Goal: Task Accomplishment & Management: Use online tool/utility

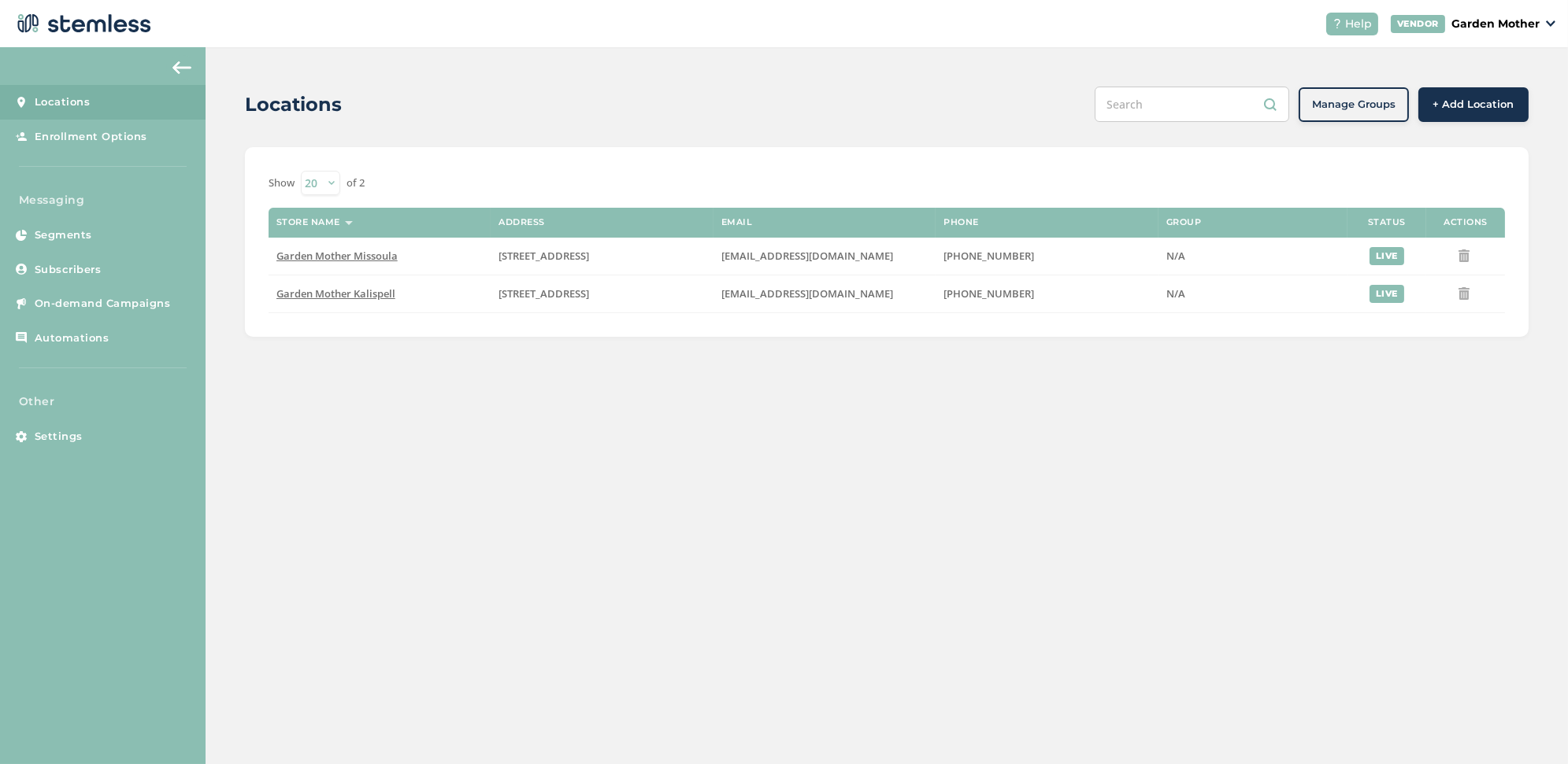
click at [455, 98] on div "Locations" at bounding box center [664, 104] width 837 height 29
click at [66, 303] on span "On-demand Campaigns" at bounding box center [103, 303] width 137 height 16
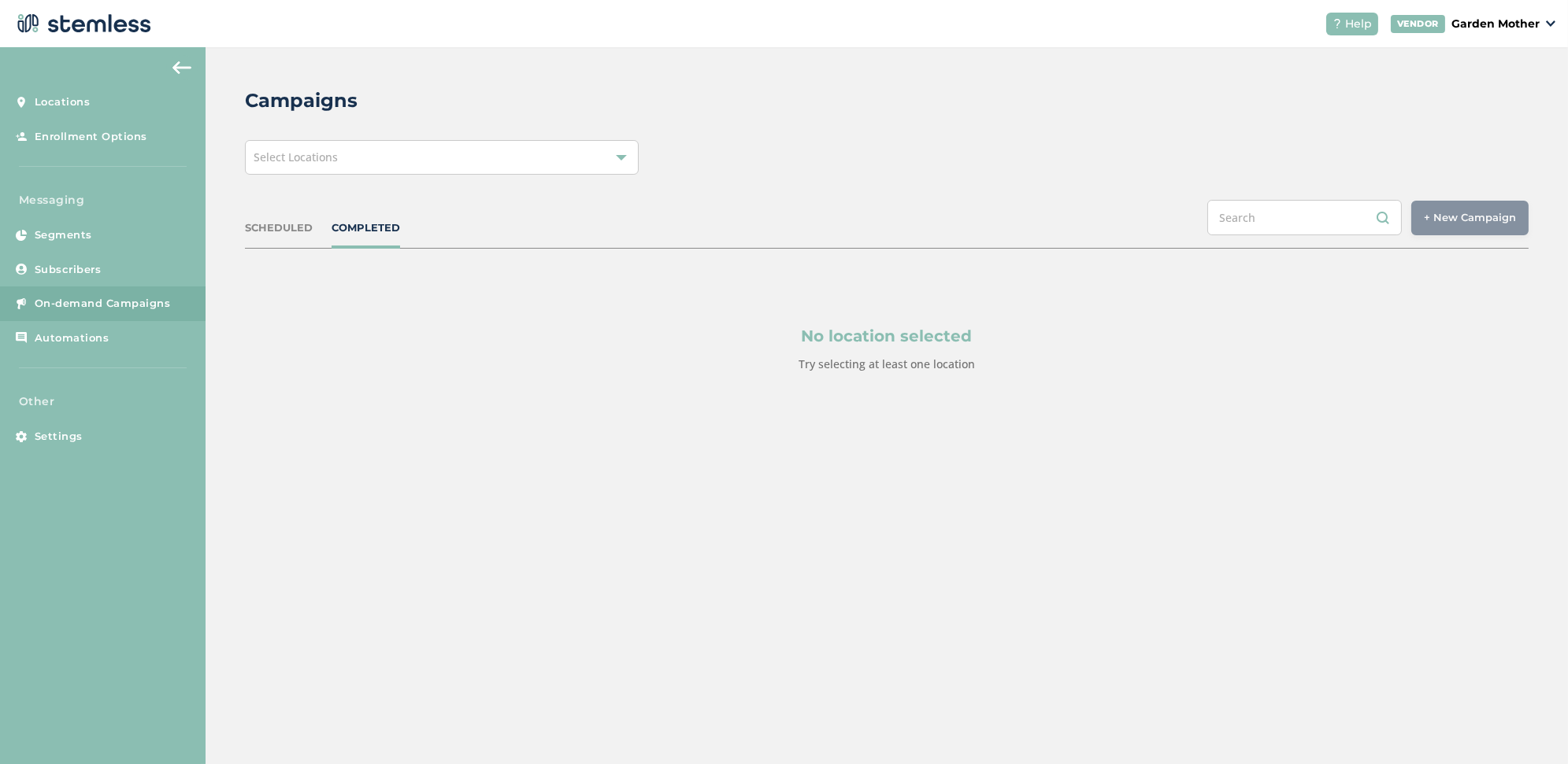
click at [617, 158] on div at bounding box center [621, 157] width 11 height 11
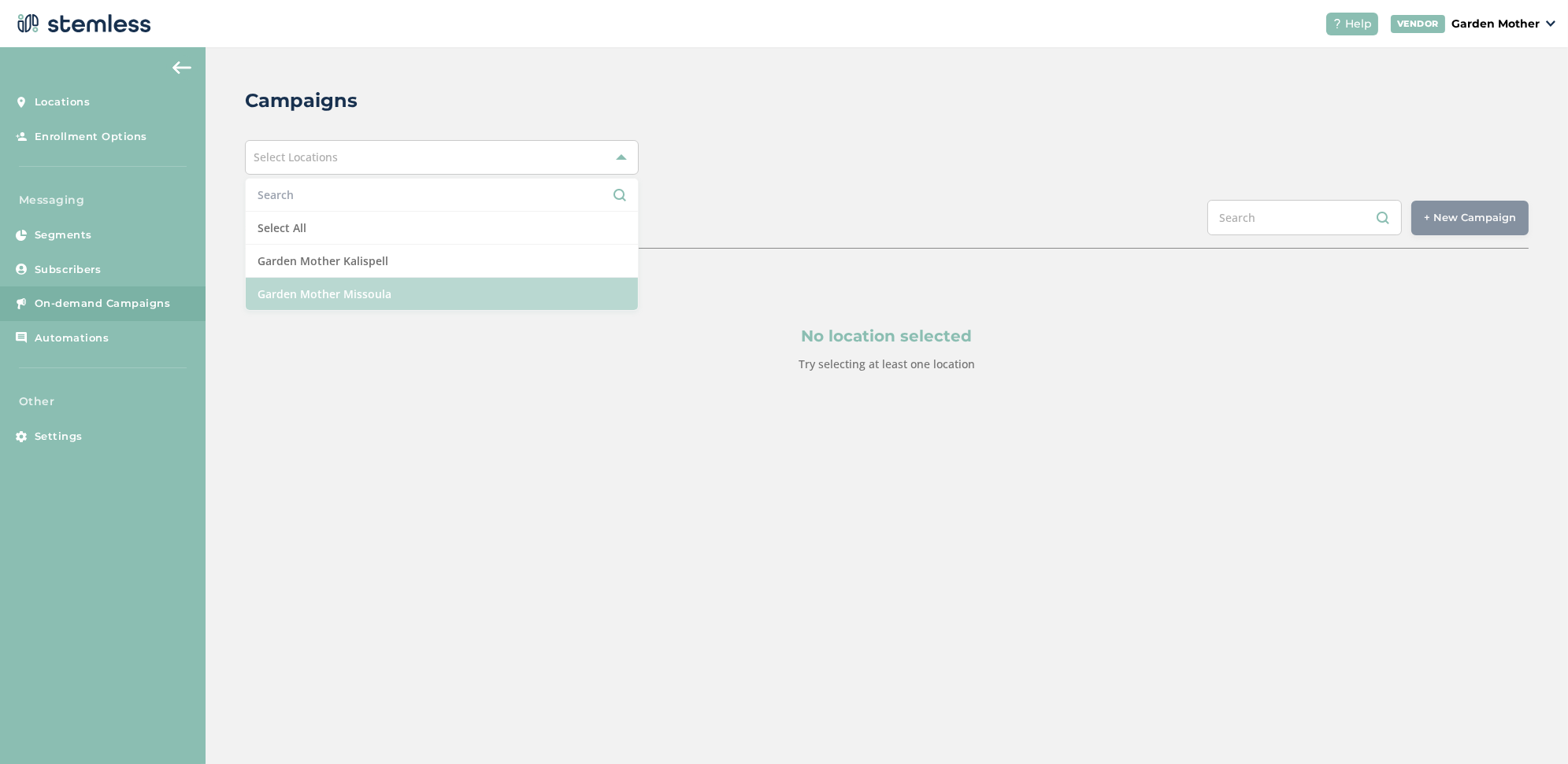
click at [528, 278] on li "Garden Mother Missoula" at bounding box center [442, 294] width 392 height 32
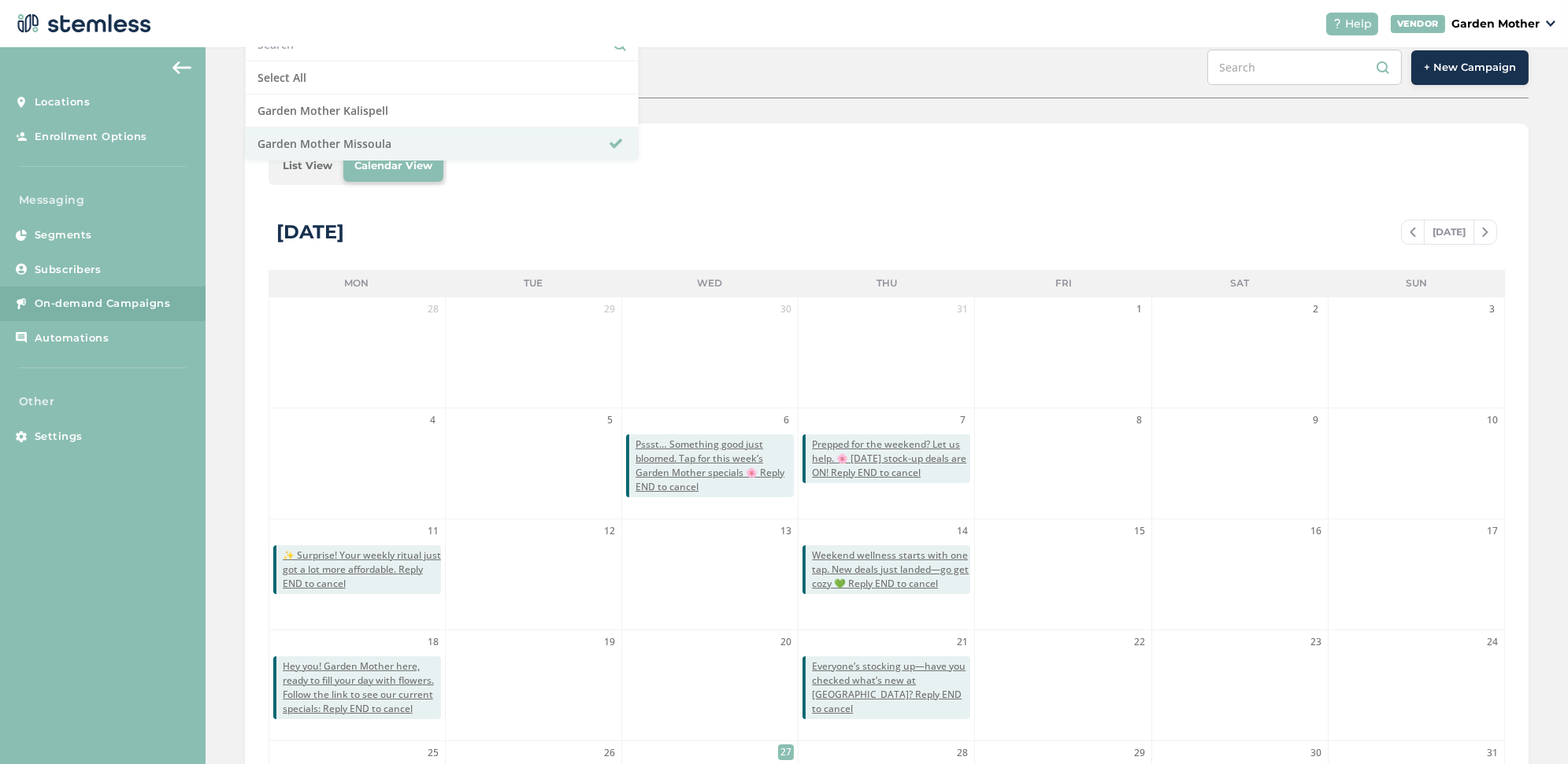
scroll to position [127, 0]
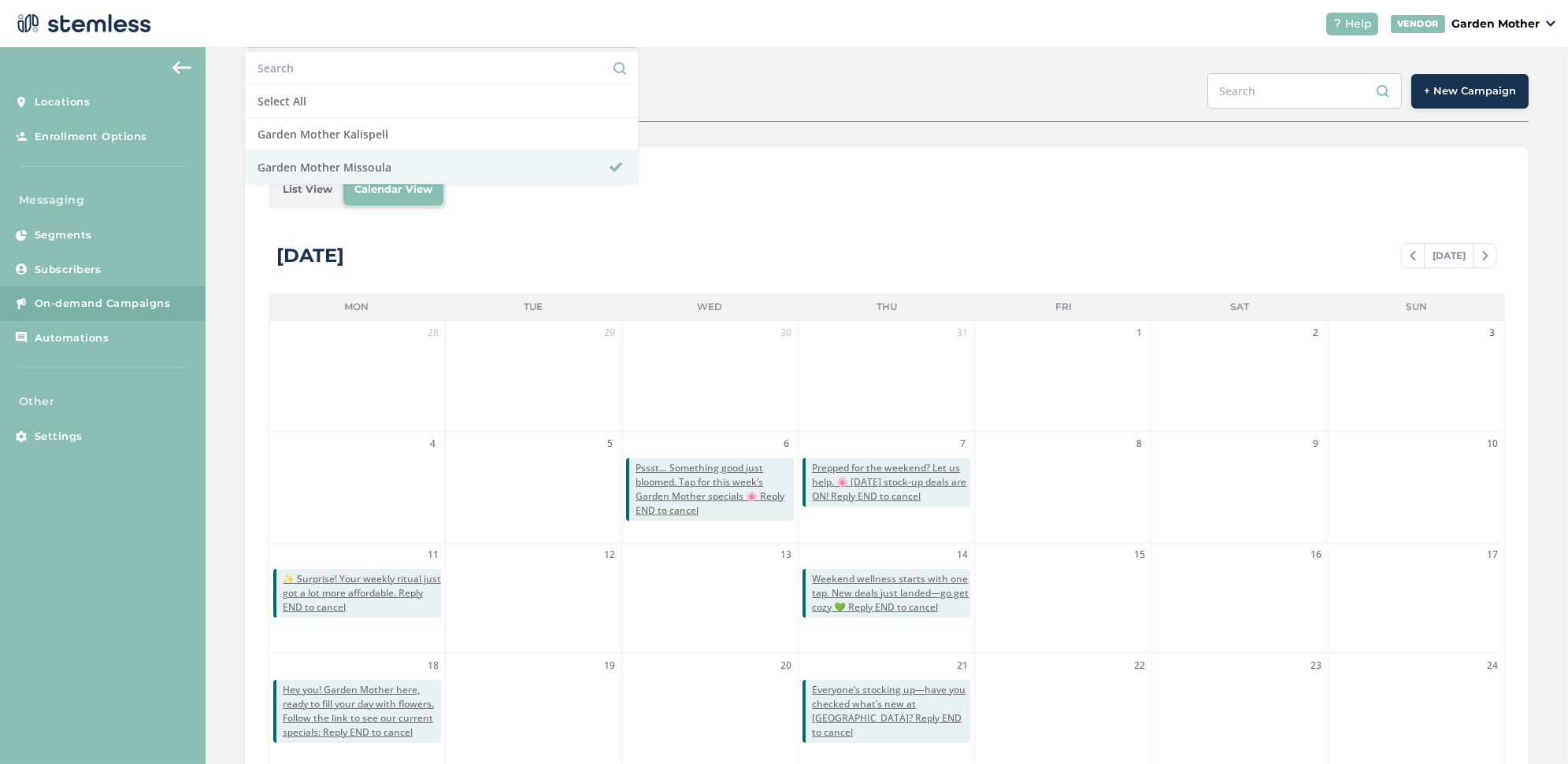
click at [1440, 97] on button "+ New Campaign" at bounding box center [1470, 91] width 117 height 35
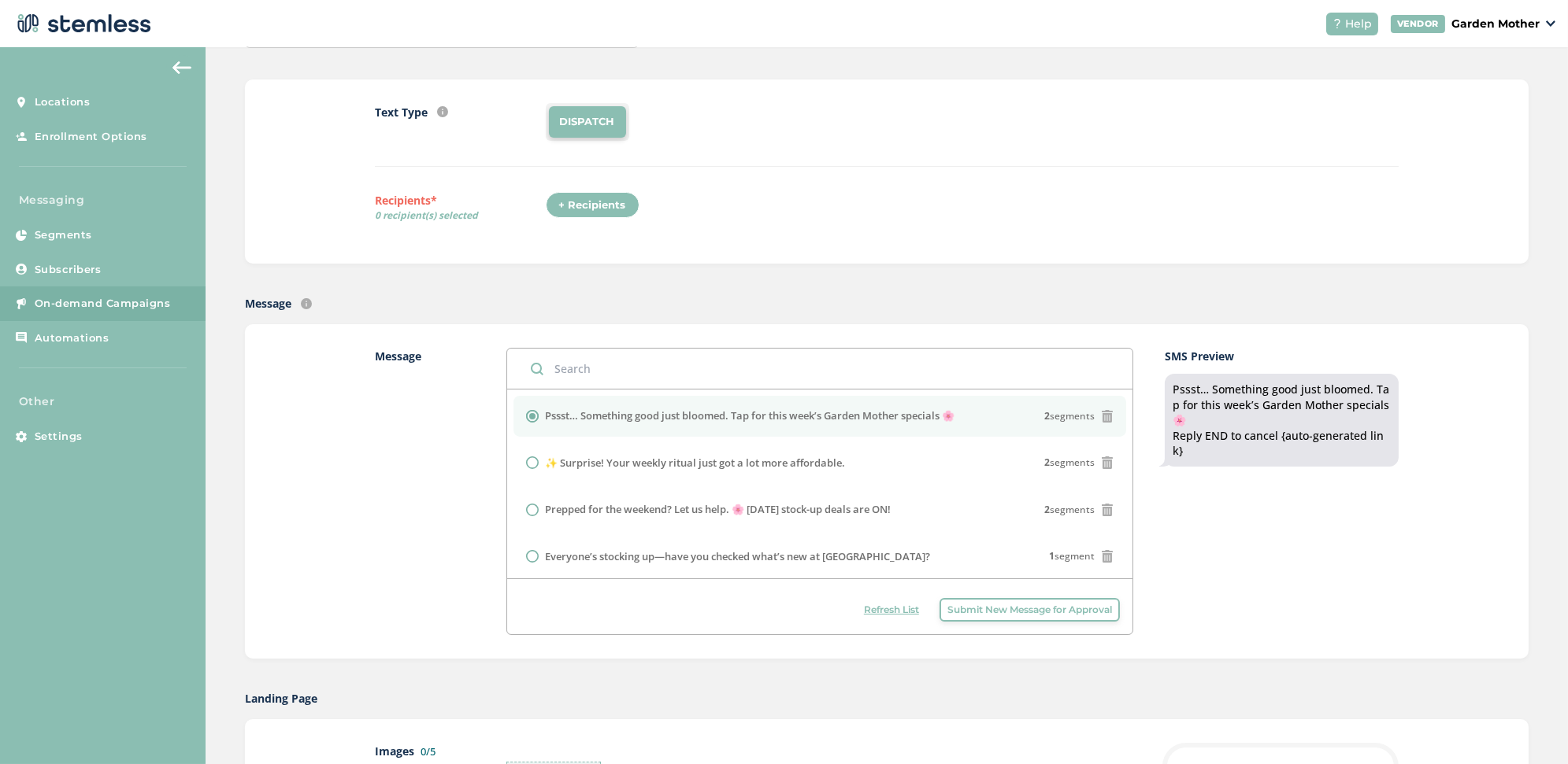
click at [577, 118] on li "DISPATCH" at bounding box center [587, 122] width 77 height 31
click at [617, 192] on div "+ Recipients" at bounding box center [593, 205] width 94 height 27
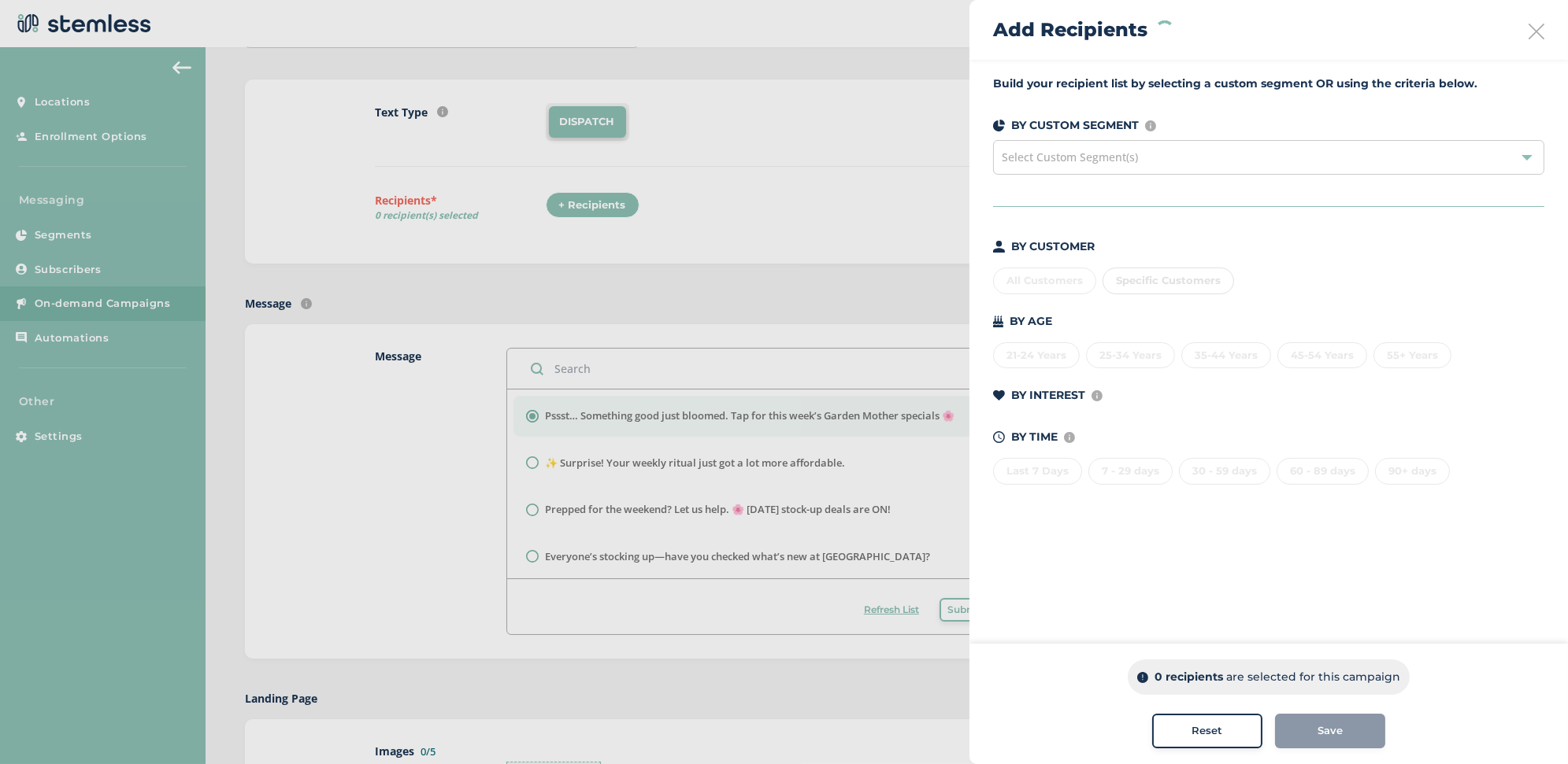
click at [1042, 290] on div "All Customers Specific Customers" at bounding box center [1269, 278] width 551 height 33
click at [1031, 280] on div "All Customers Specific Customers" at bounding box center [1269, 278] width 551 height 33
click at [1031, 280] on div "All Customers" at bounding box center [1044, 281] width 103 height 27
click at [1305, 719] on button "Save" at bounding box center [1330, 731] width 110 height 35
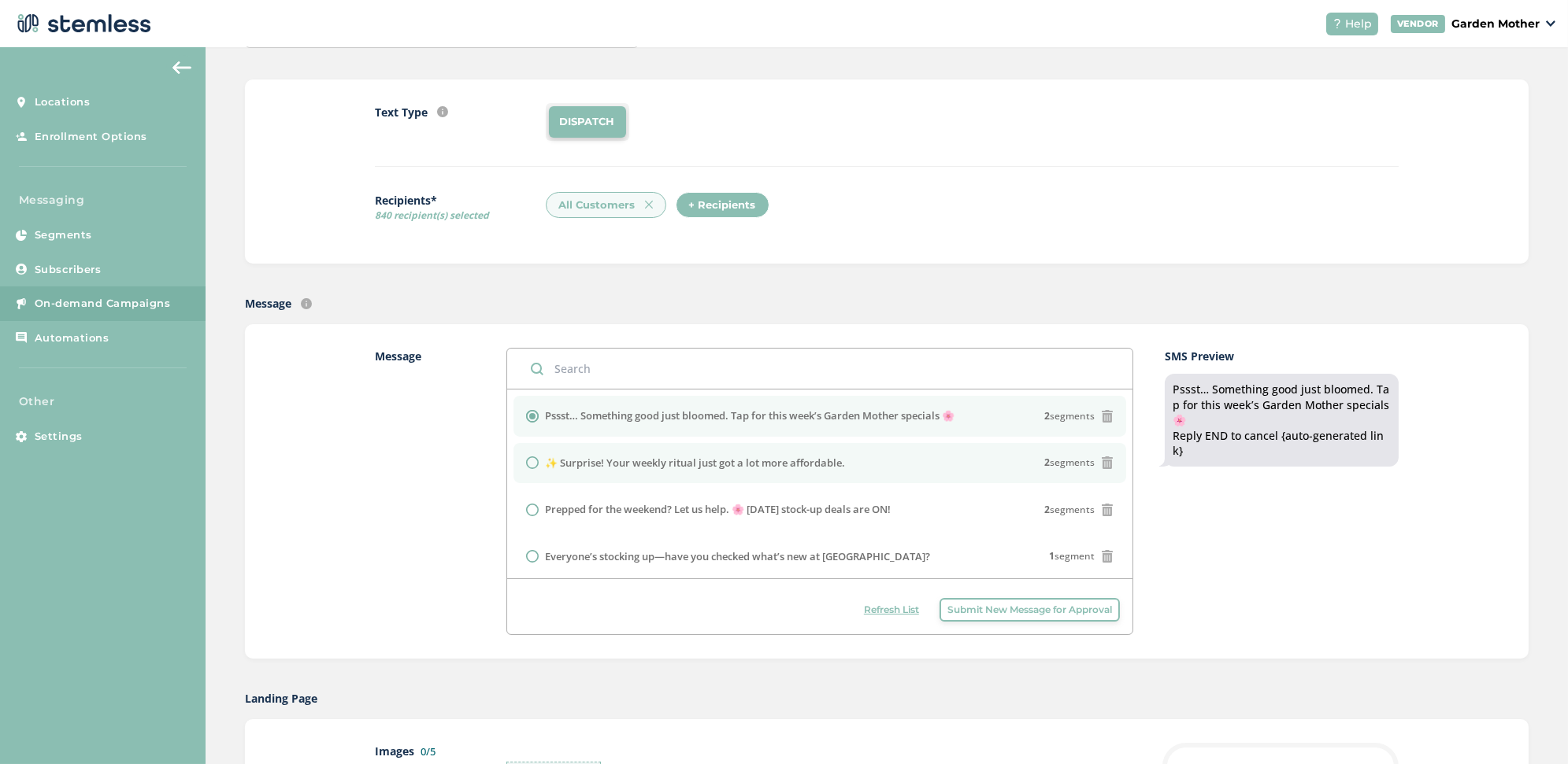
click at [654, 464] on label "✨ Surprise! Your weekly ritual just got a lot more affordable." at bounding box center [695, 463] width 300 height 16
radio input "false"
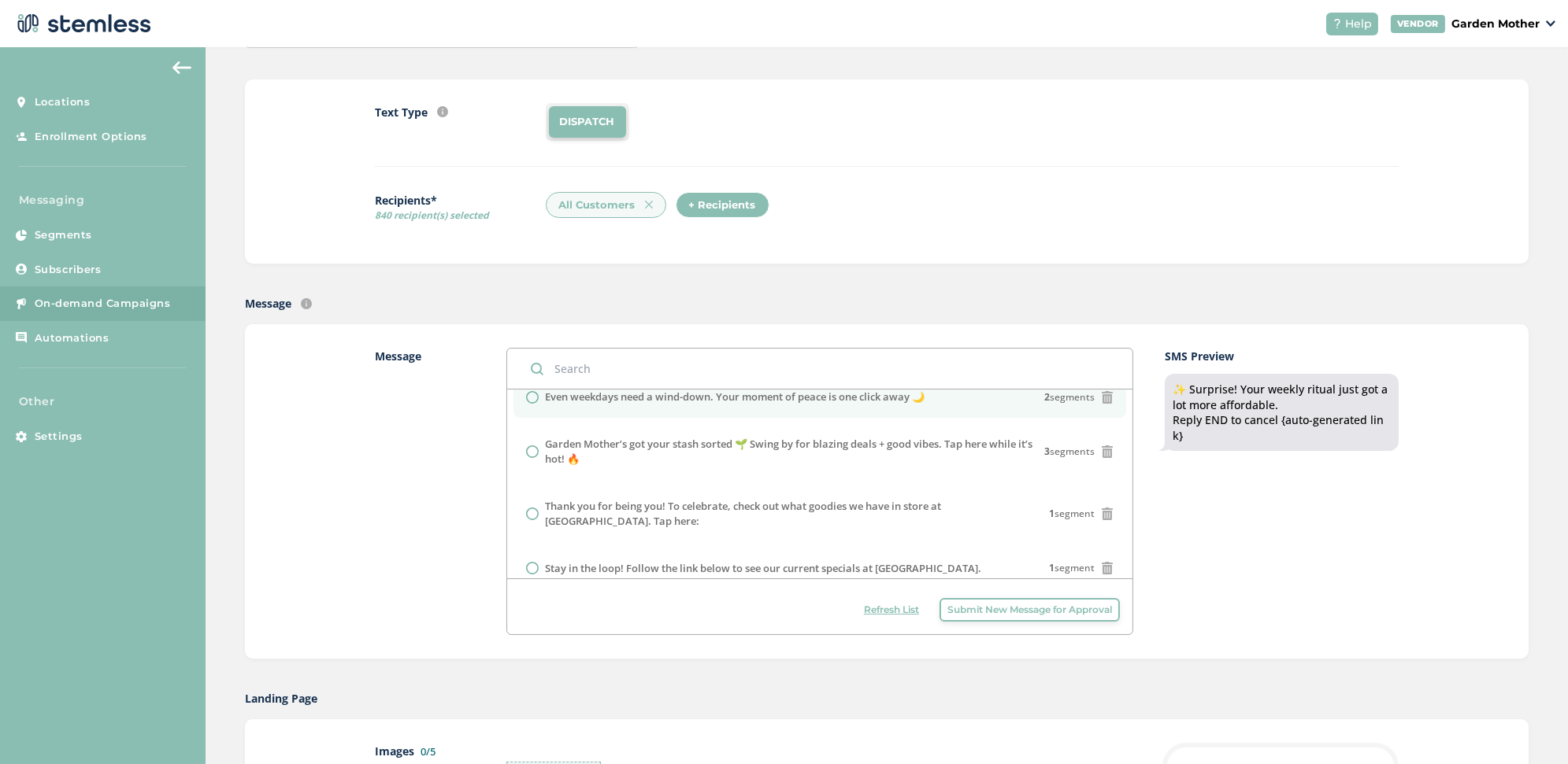
scroll to position [307, 0]
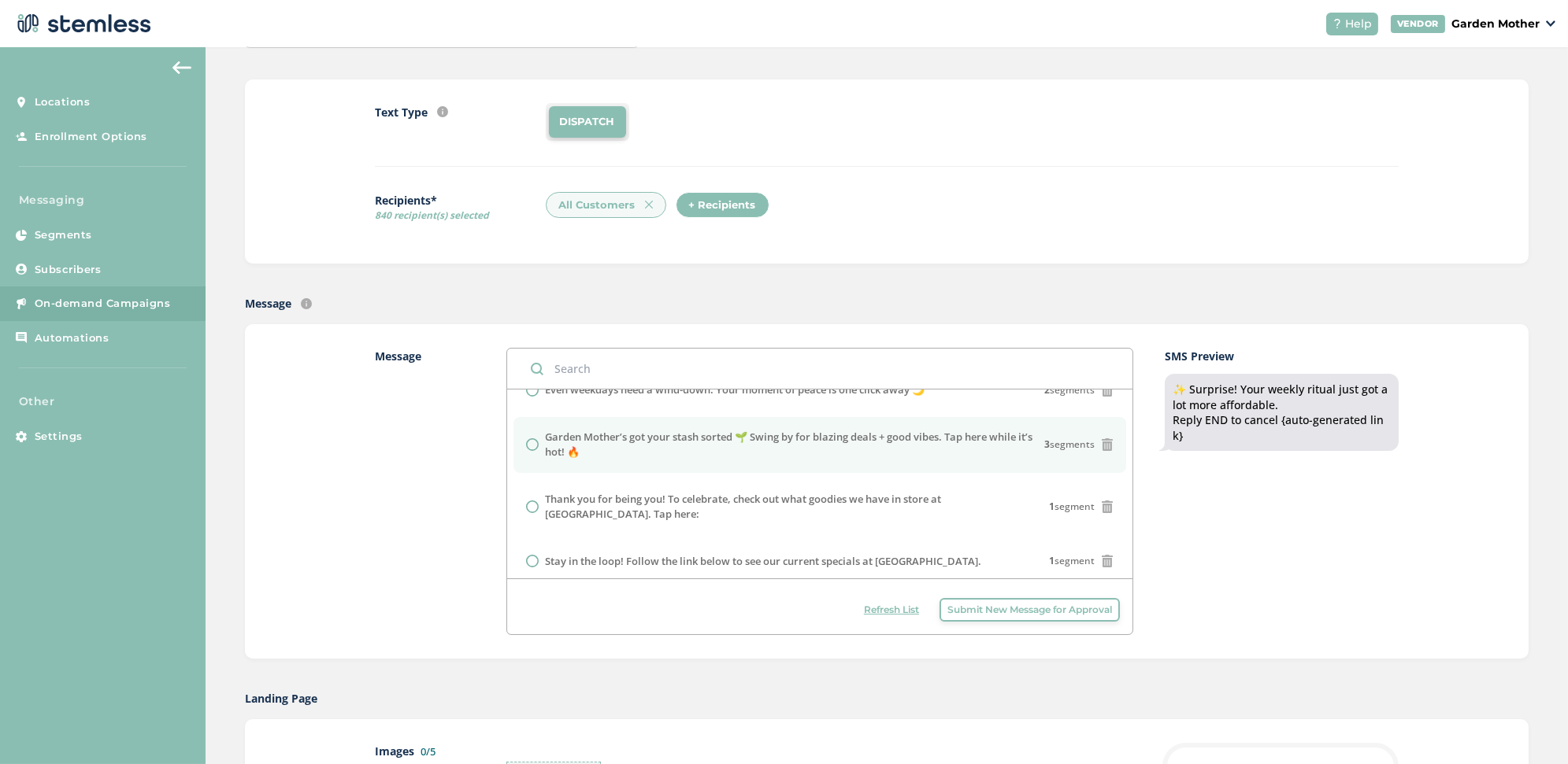
click at [770, 447] on label "Garden Mother’s got your stash sorted 🌱 Swing by for blazing deals + good vibes…" at bounding box center [795, 444] width 499 height 30
radio input "false"
radio input "true"
click at [985, 614] on button "Submit New Message for Approval" at bounding box center [1029, 609] width 180 height 23
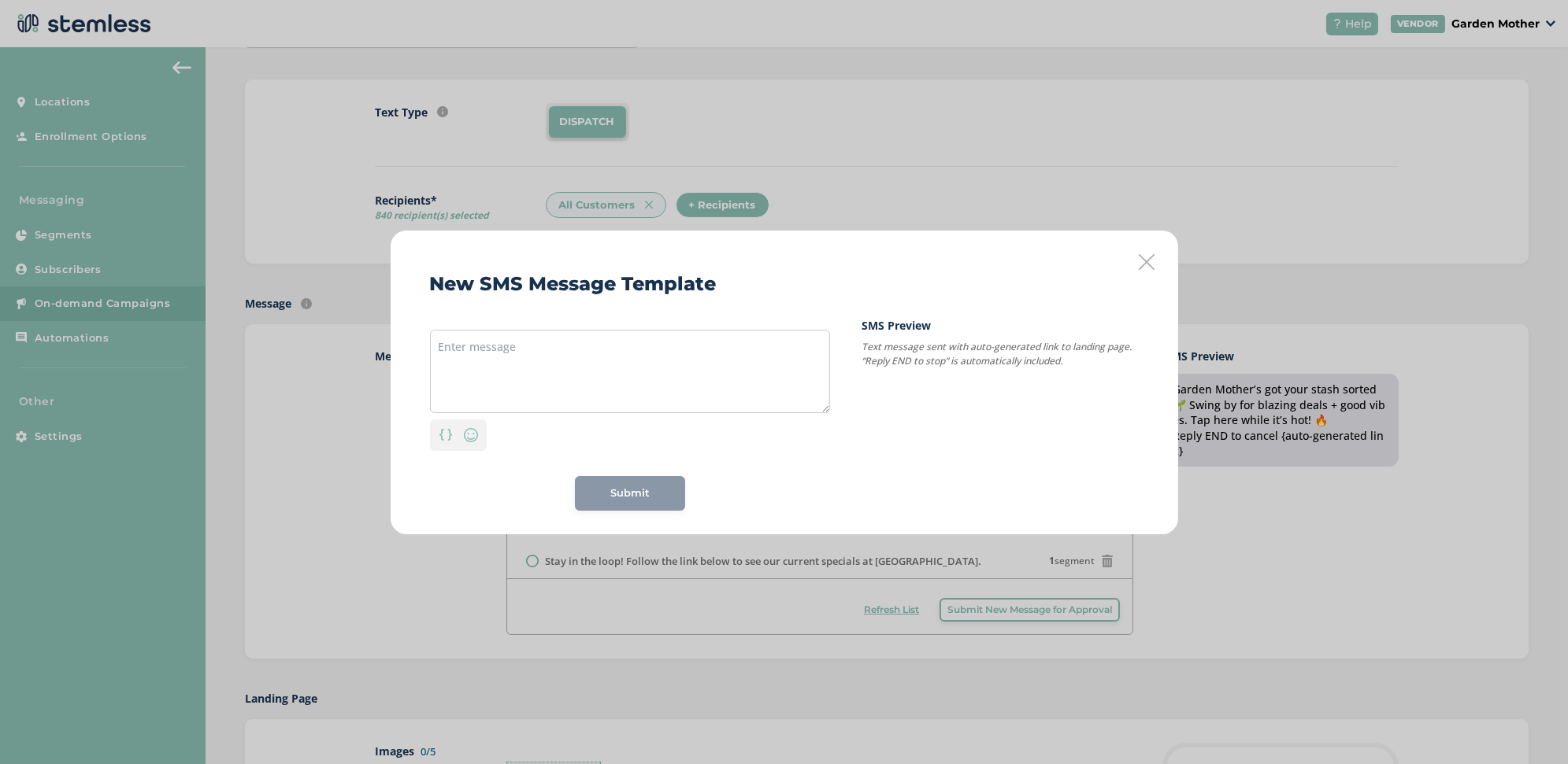
click at [1141, 270] on div "New SMS Message Template Personalization Emoji Submit SMS Preview Text message …" at bounding box center [784, 382] width 788 height 304
click at [1147, 256] on icon at bounding box center [1146, 262] width 16 height 16
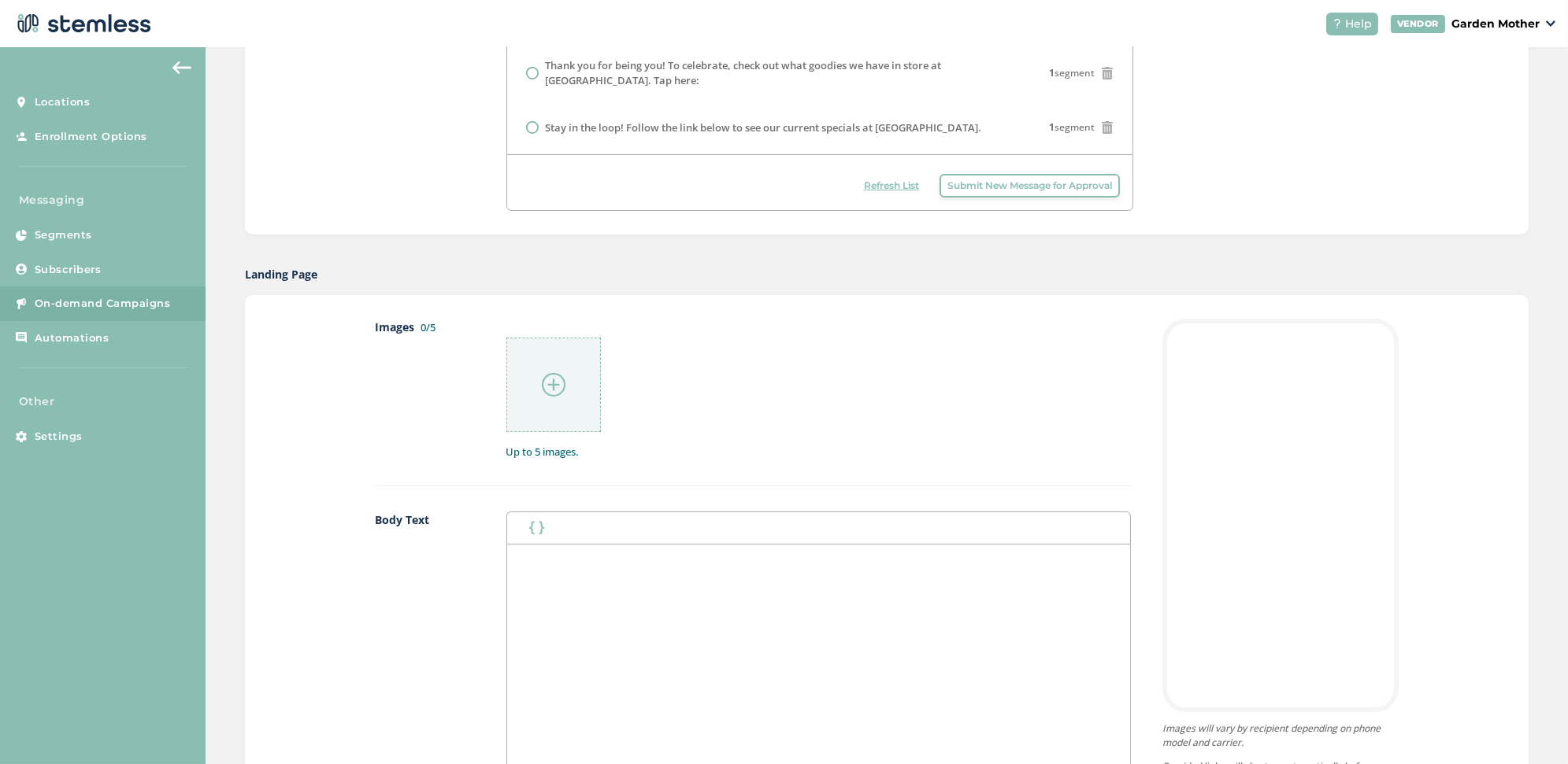
scroll to position [607, 0]
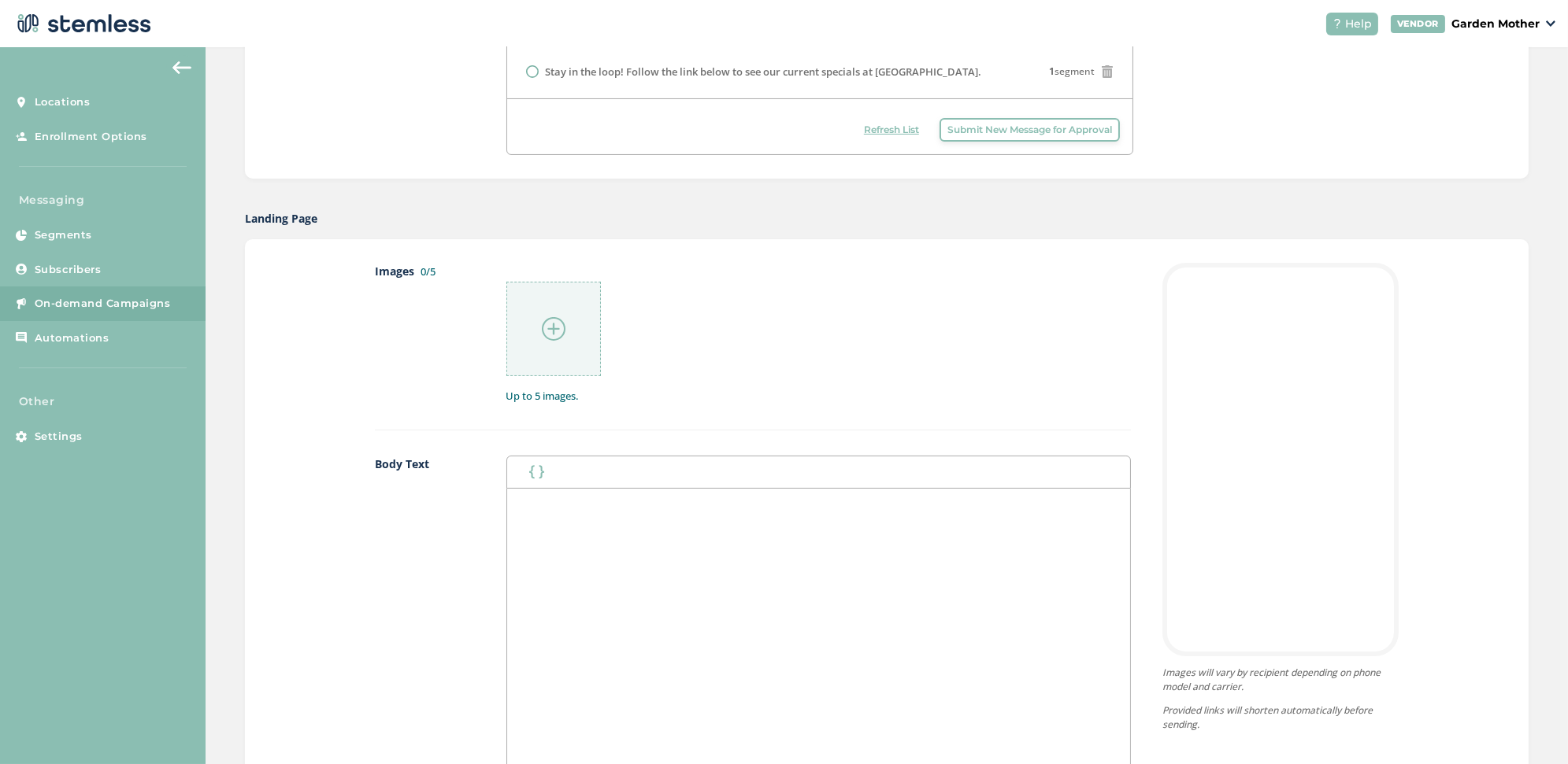
click at [548, 330] on img at bounding box center [553, 329] width 23 height 23
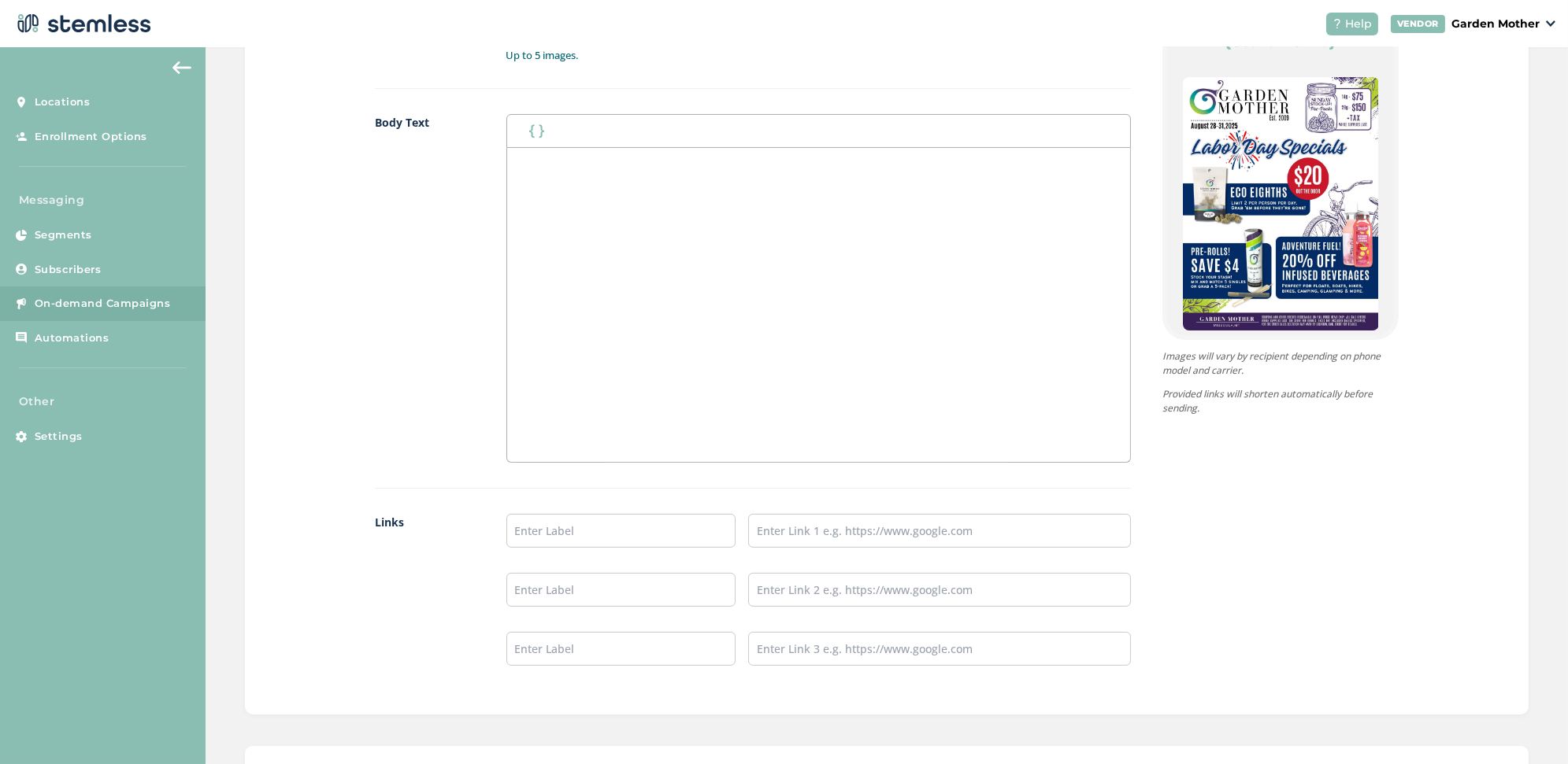
scroll to position [1085, 0]
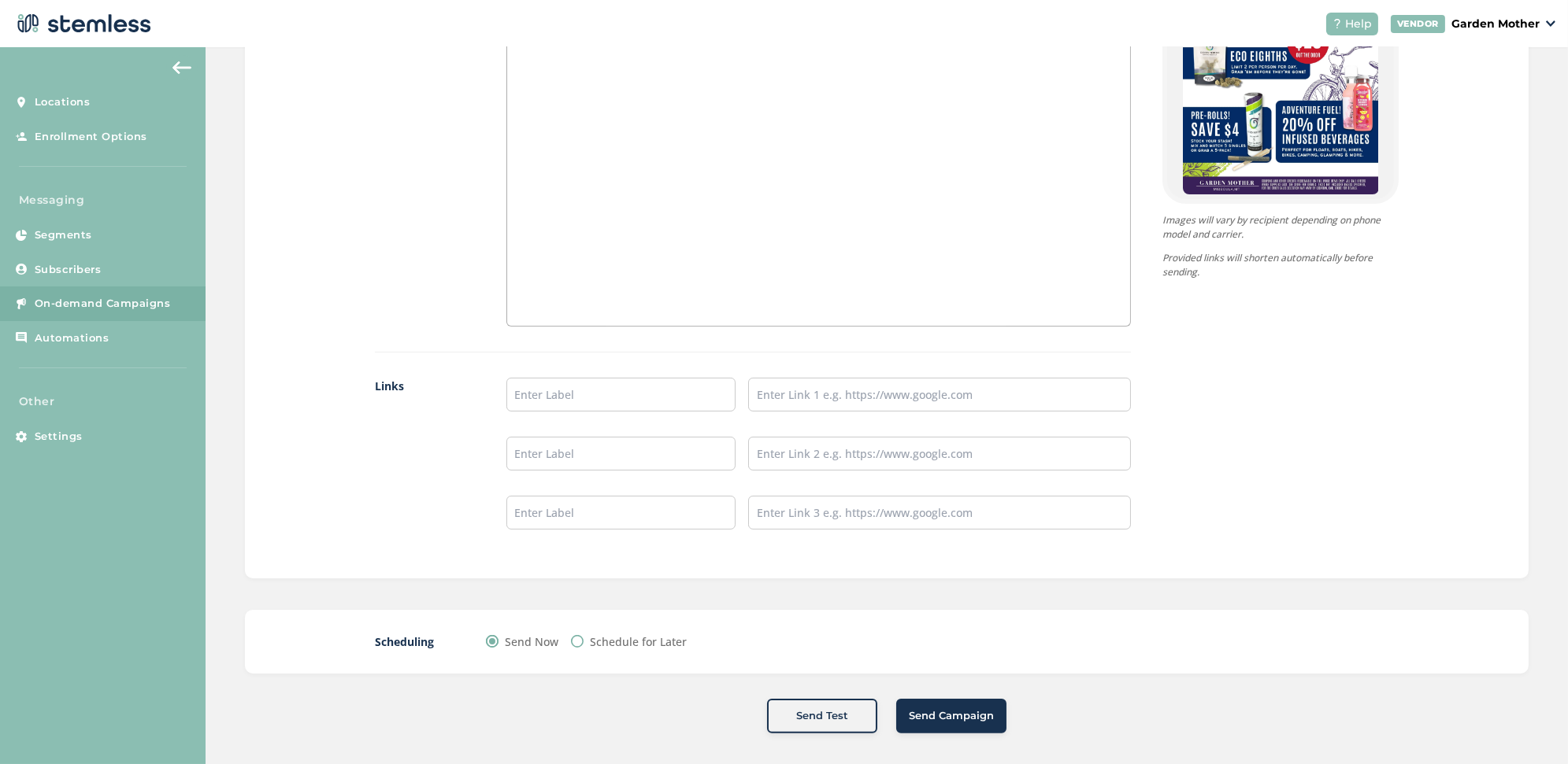
click at [606, 634] on label "Schedule for Later" at bounding box center [637, 641] width 97 height 17
click at [584, 635] on input "Schedule for Later" at bounding box center [577, 641] width 12 height 12
radio input "true"
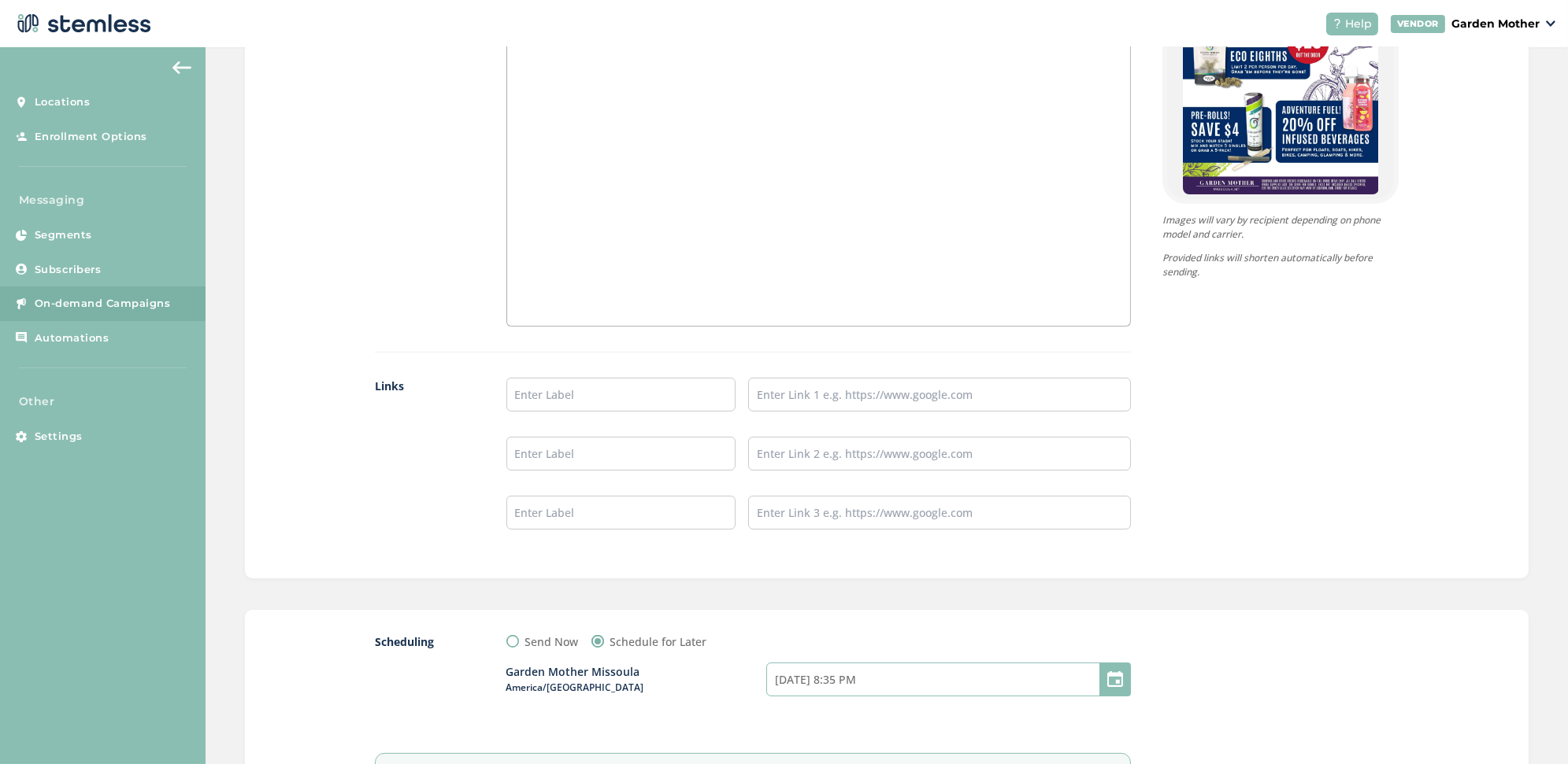
click at [820, 676] on input "[DATE] 8:35 PM" at bounding box center [948, 679] width 364 height 34
select select "20"
select select "35"
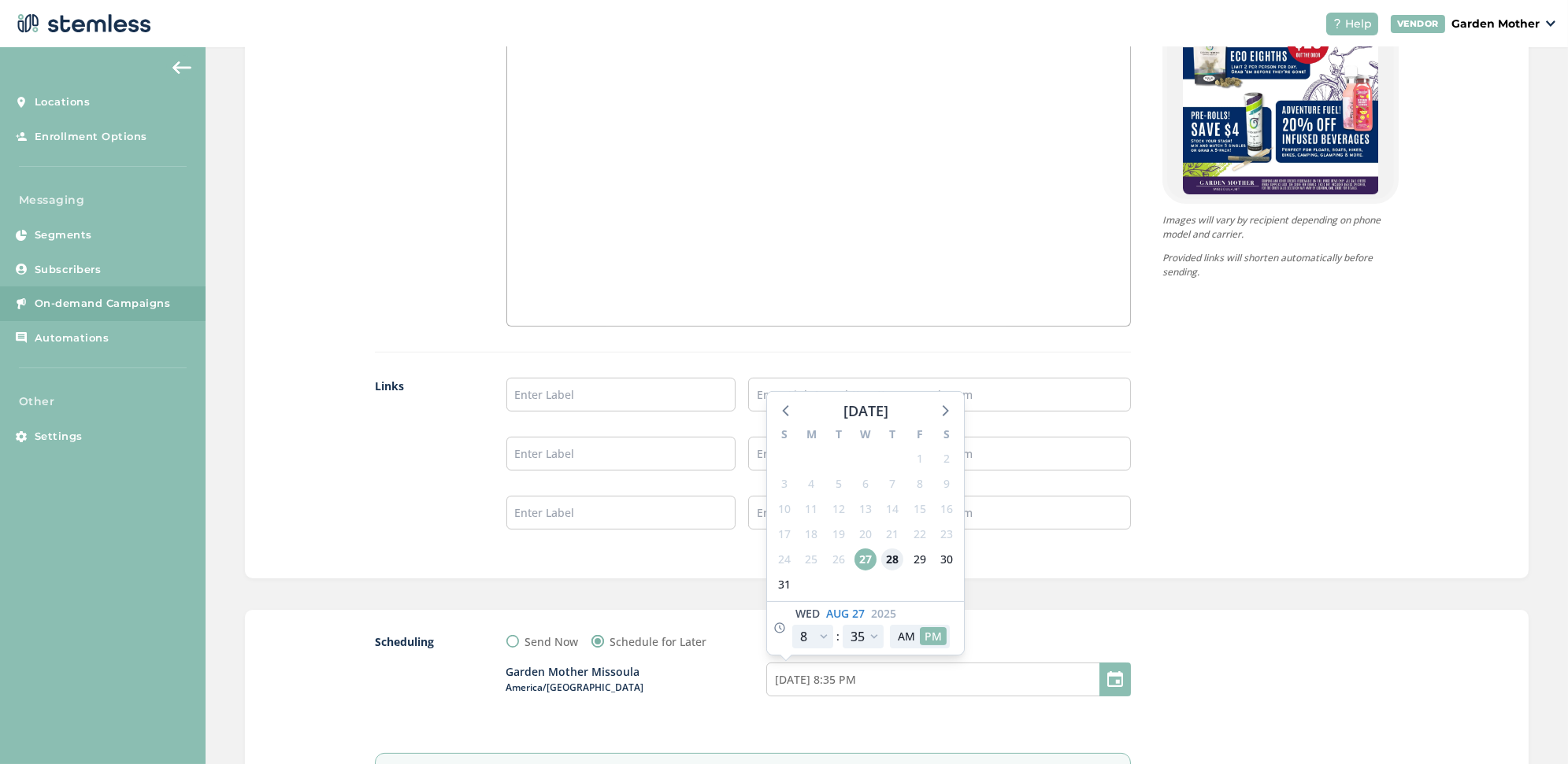
click at [894, 555] on span "28" at bounding box center [891, 559] width 22 height 22
type input "[DATE] 8:35 PM"
click at [823, 629] on select "12 1 2 3 4 5 6 7 8 9 10 11" at bounding box center [812, 636] width 41 height 23
select select "21"
click at [792, 625] on select "12 1 2 3 4 5 6 7 8 9 10 11" at bounding box center [812, 636] width 41 height 23
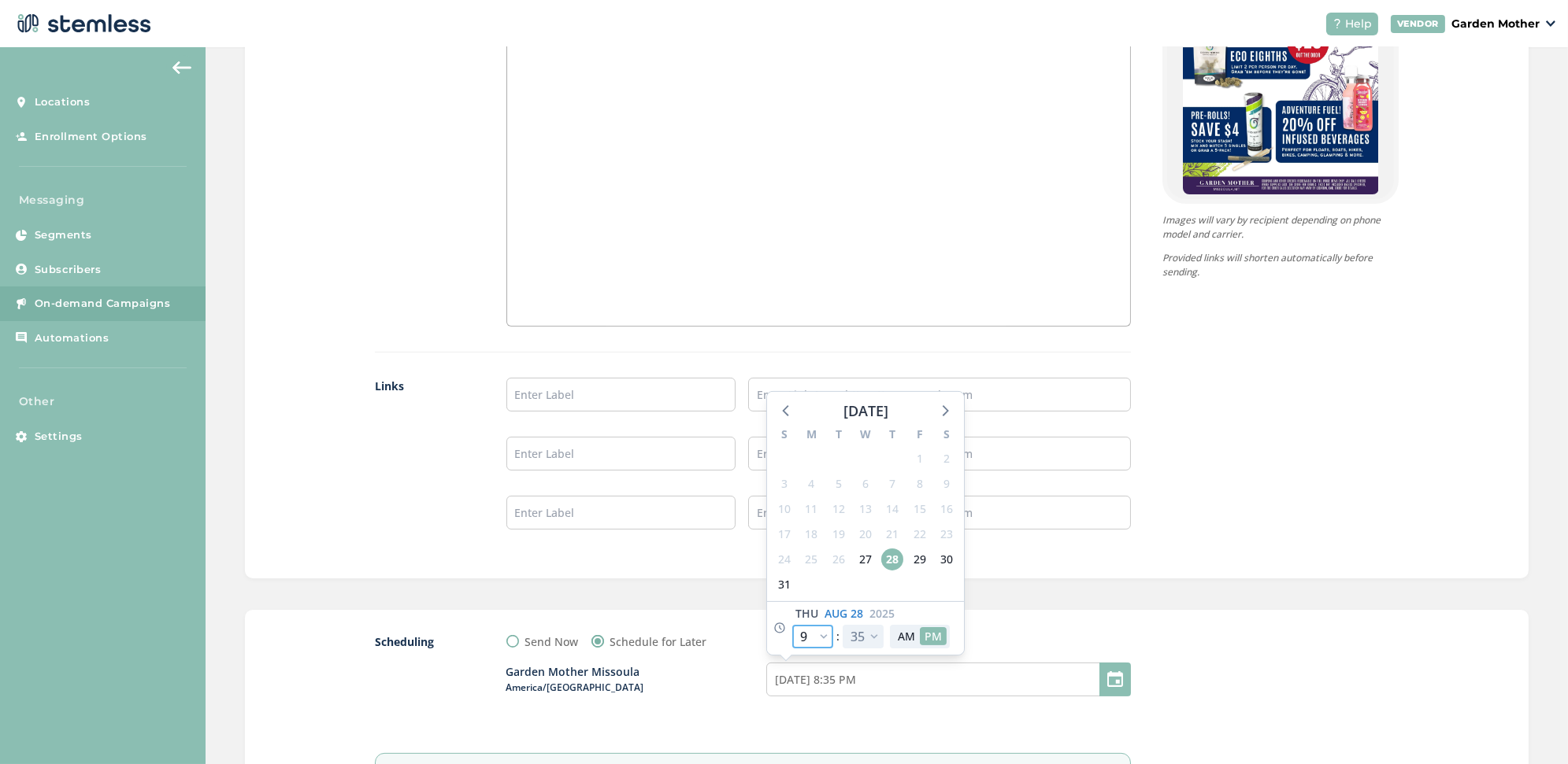
type input "[DATE] 9:35 PM"
select select "21"
click at [865, 629] on select "00 05 10 15 20 25 30 35 40 45 50 55" at bounding box center [863, 636] width 41 height 23
select select "0"
click at [843, 625] on select "00 05 10 15 20 25 30 35 40 45 50 55" at bounding box center [863, 636] width 41 height 23
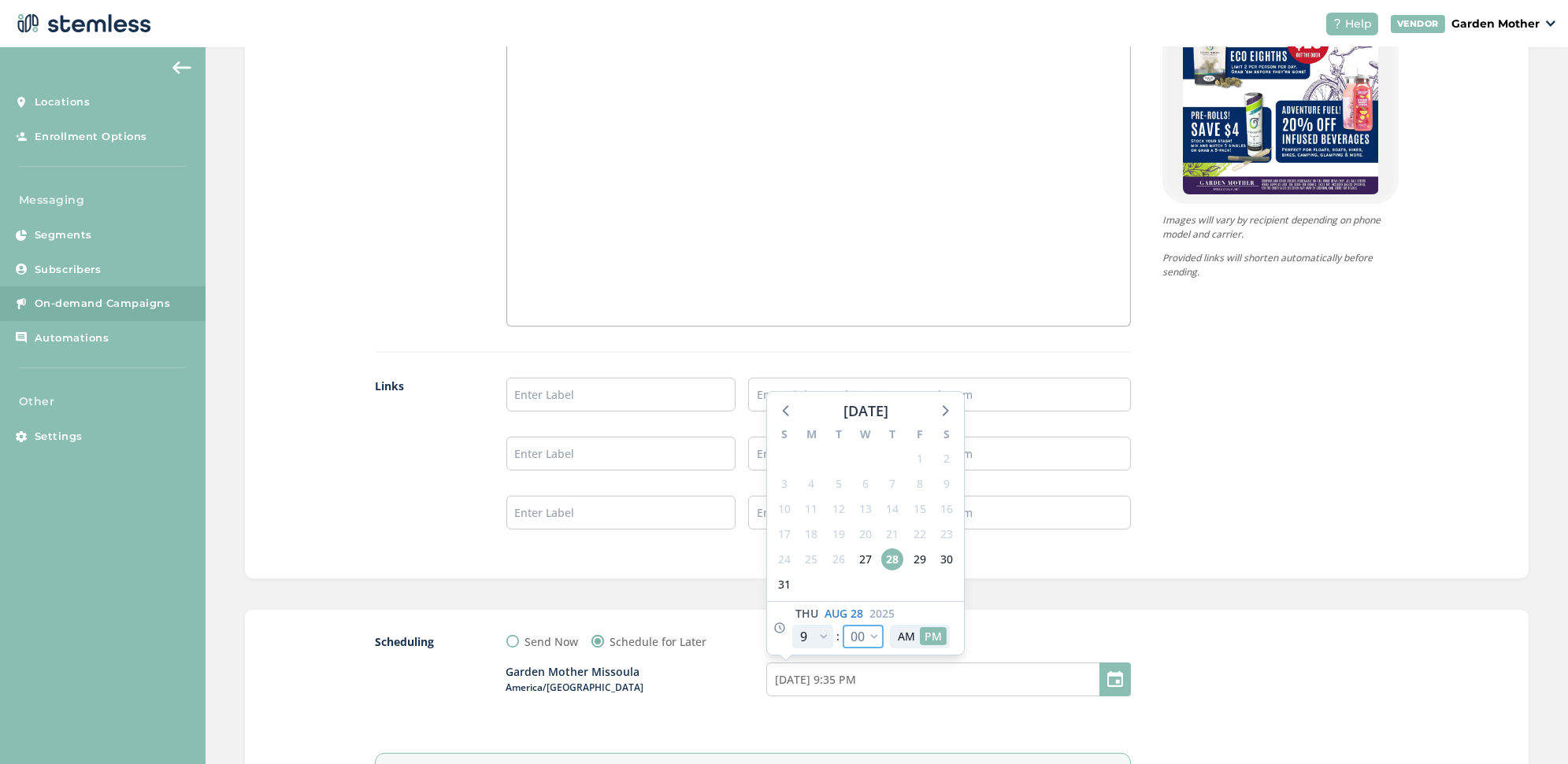
type input "[DATE] 9:00 PM"
select select "0"
click at [911, 628] on button "AM" at bounding box center [906, 636] width 27 height 18
type input "[DATE] 9:00 AM"
select select "9"
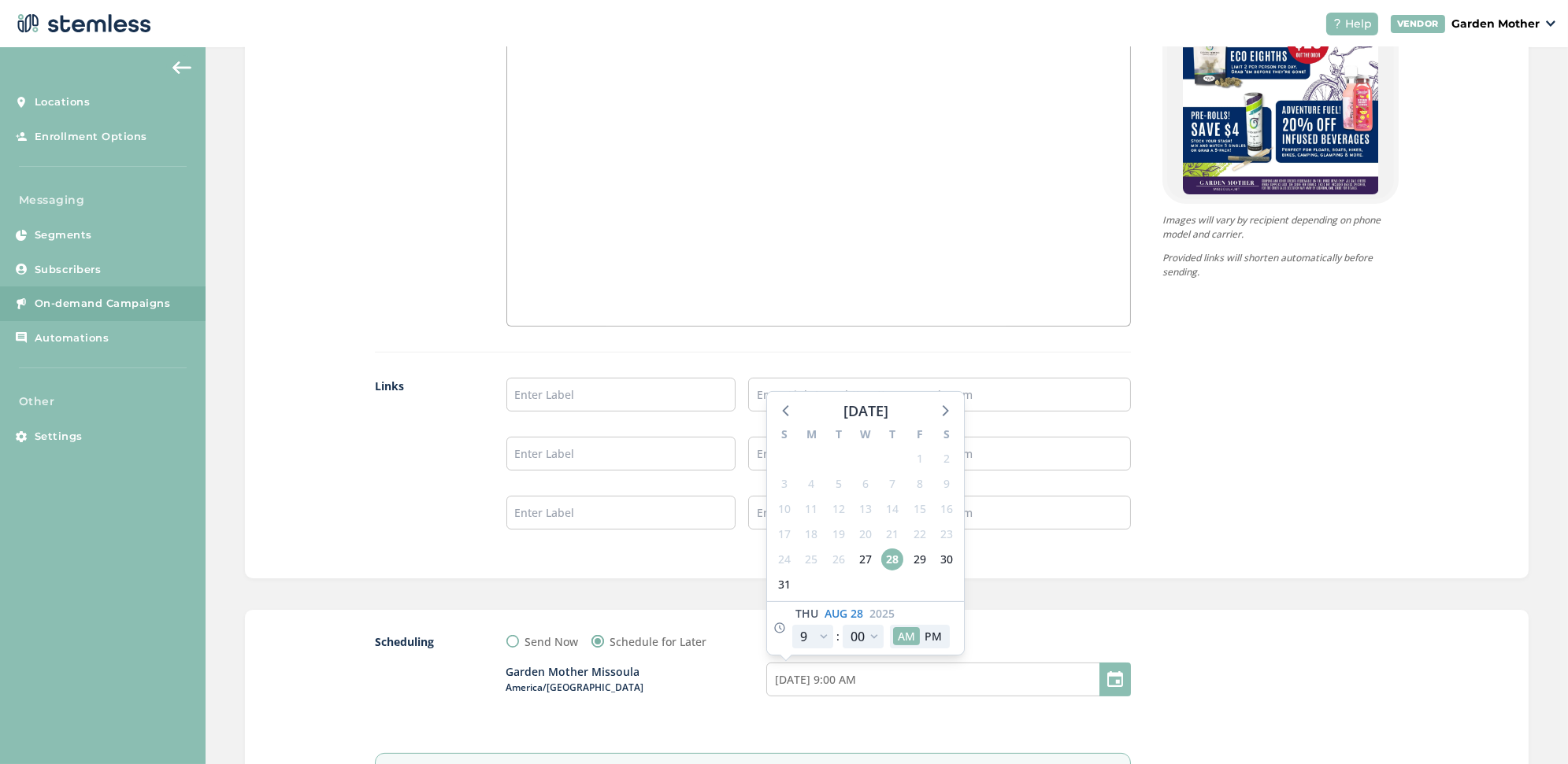
click at [1015, 612] on div "Scheduling Send Now Schedule for Later Garden Mother Missoula America/[GEOGRAPH…" at bounding box center [887, 732] width 1284 height 243
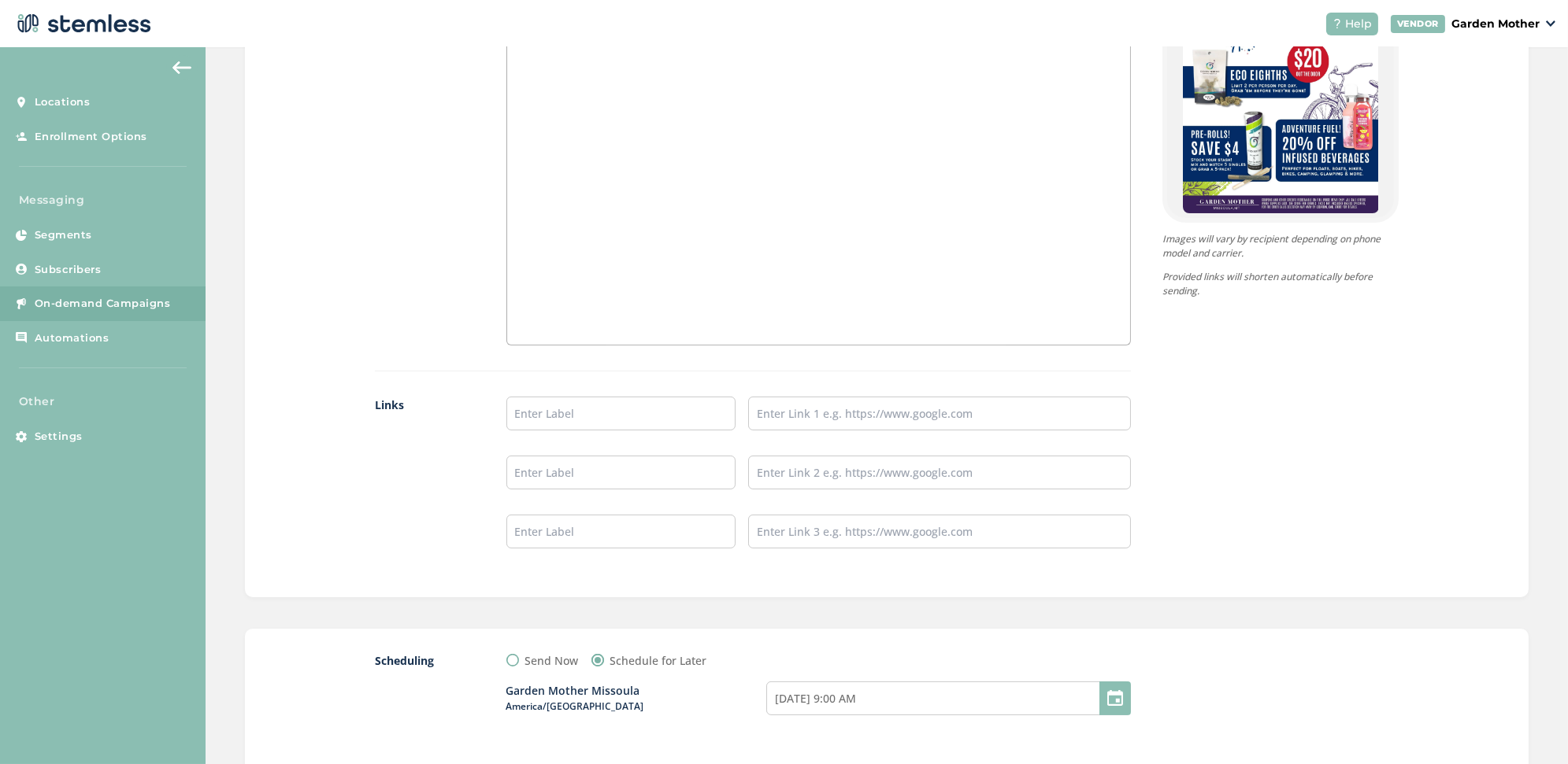
scroll to position [1263, 0]
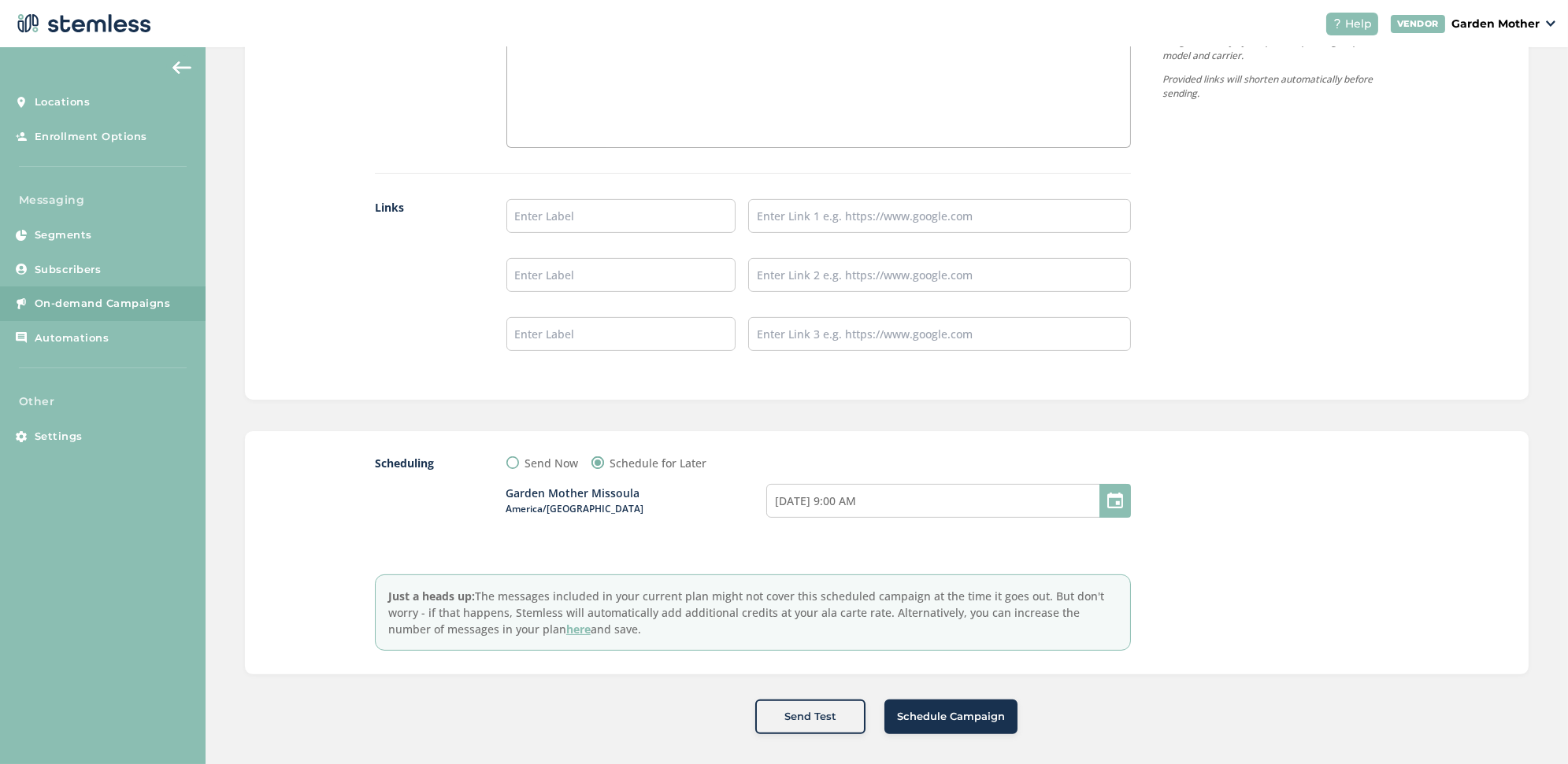
click at [966, 709] on span "Schedule Campaign" at bounding box center [951, 717] width 108 height 16
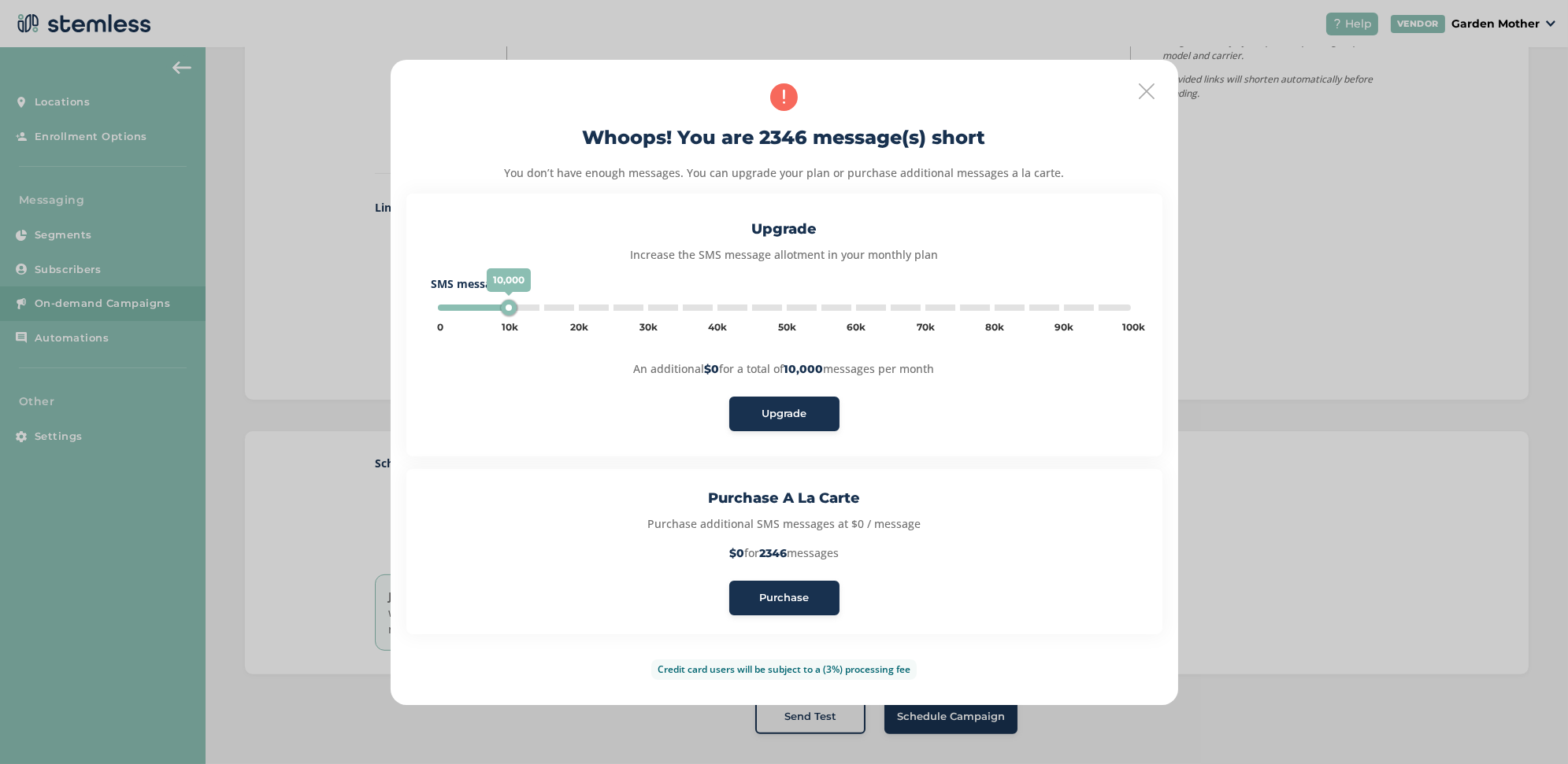
type input "5000"
click at [814, 596] on div "Purchase" at bounding box center [784, 598] width 85 height 16
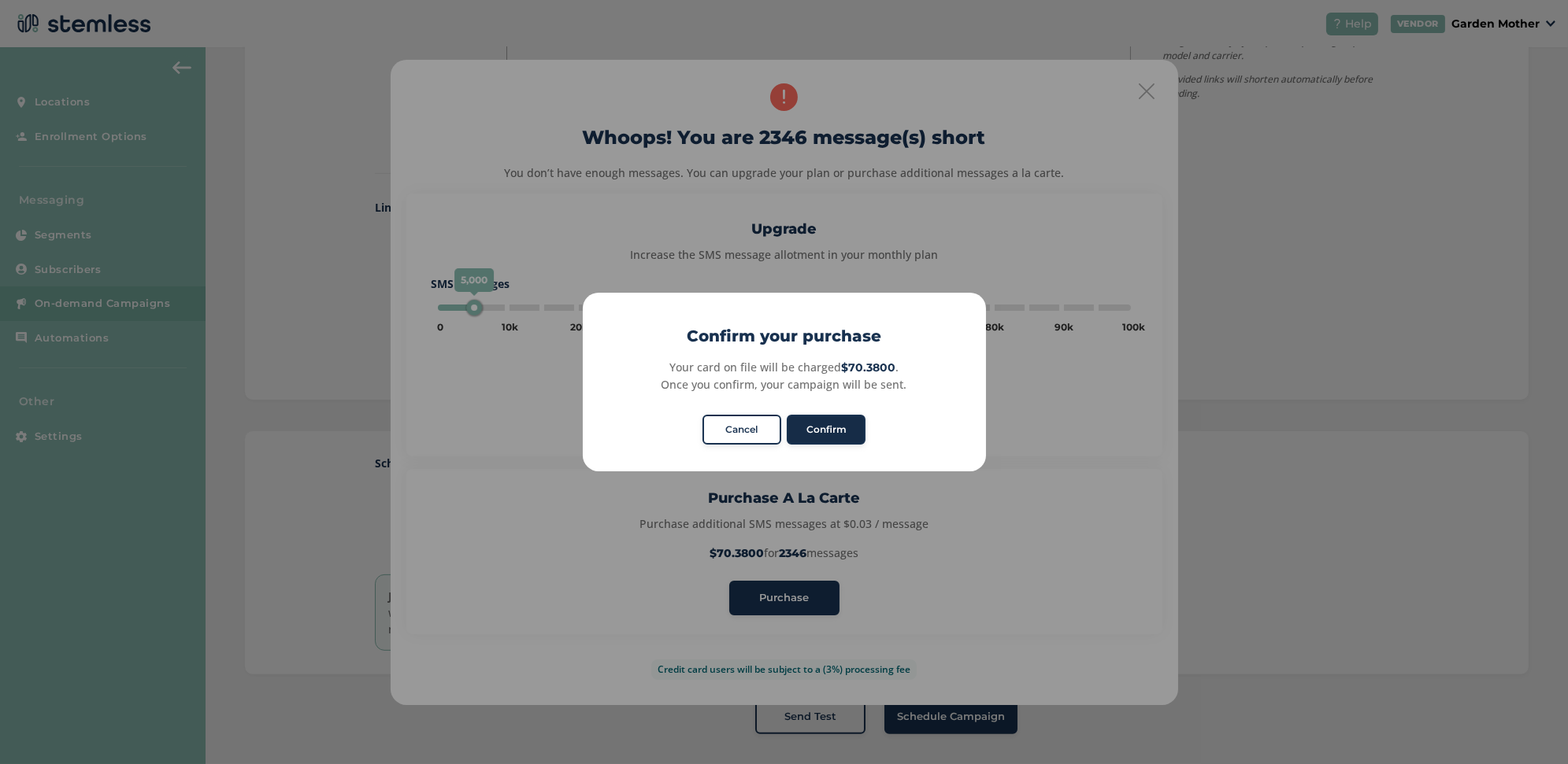
click at [824, 433] on button "Confirm" at bounding box center [826, 429] width 79 height 30
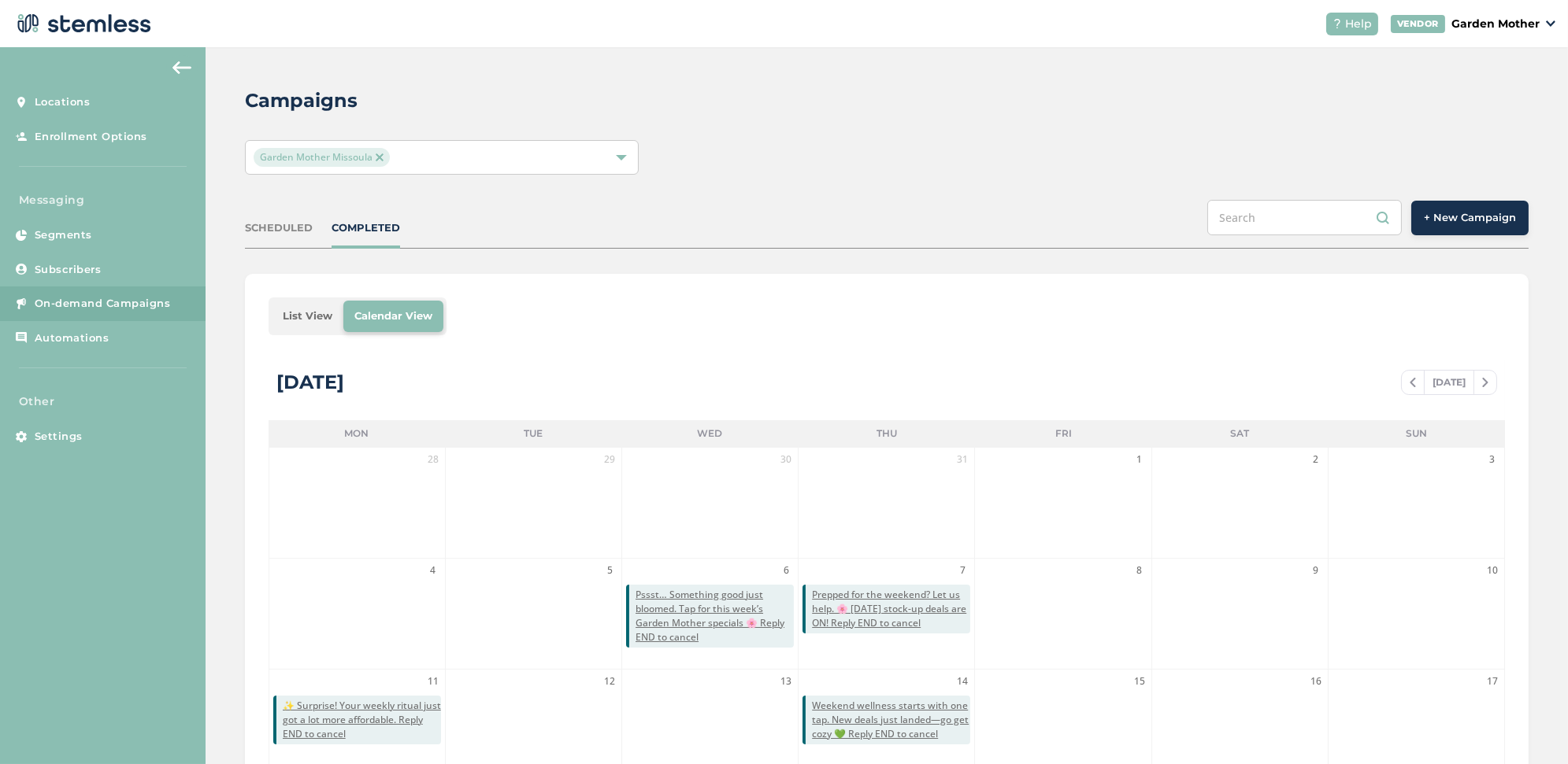
click at [312, 228] on div "SCHEDULED COMPLETED" at bounding box center [323, 229] width 155 height 16
click at [293, 229] on div "SCHEDULED" at bounding box center [279, 229] width 68 height 16
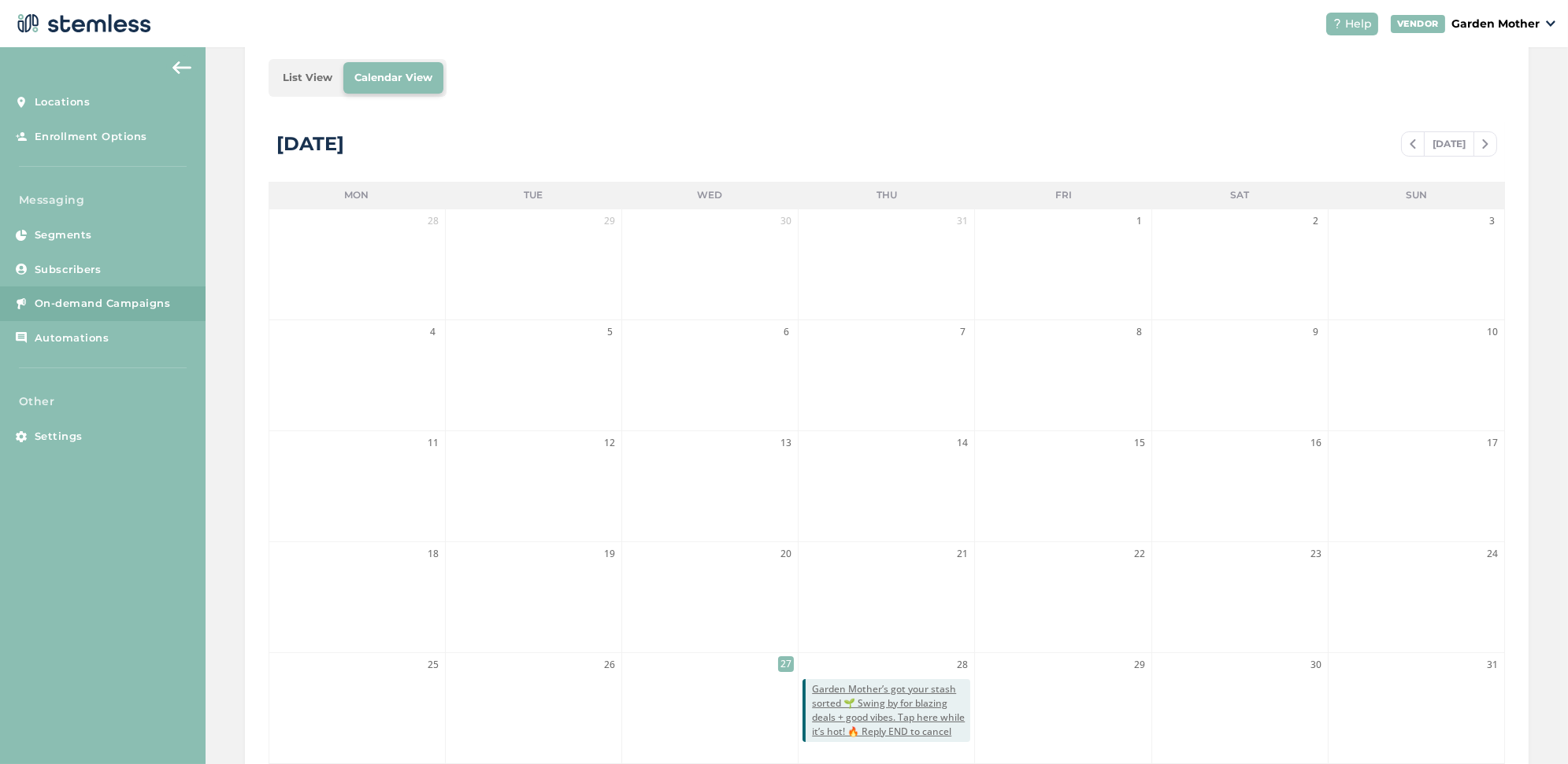
scroll to position [298, 0]
